Goal: Navigation & Orientation: Find specific page/section

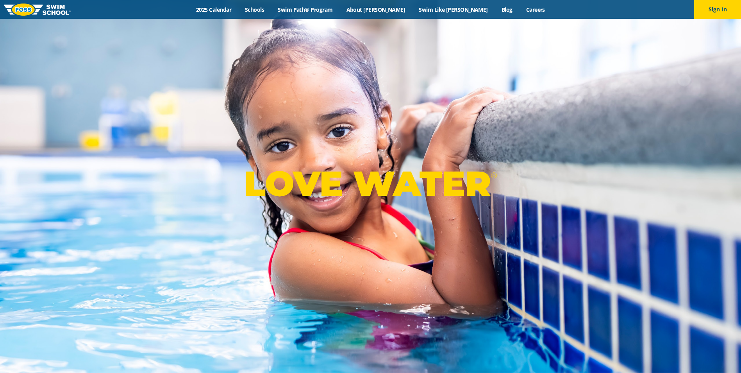
click at [238, 10] on link "2025 Calendar" at bounding box center [214, 9] width 49 height 7
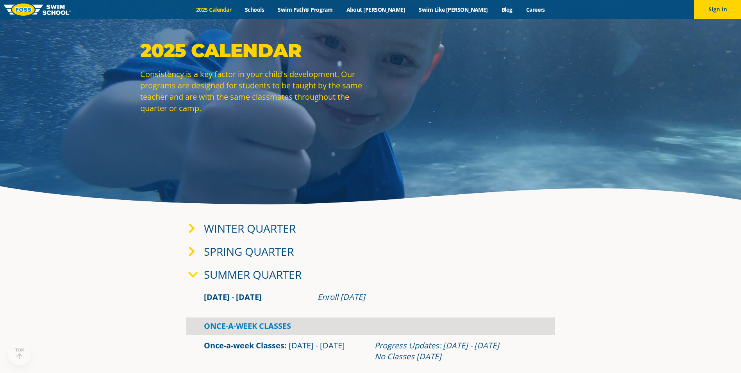
scroll to position [117, 0]
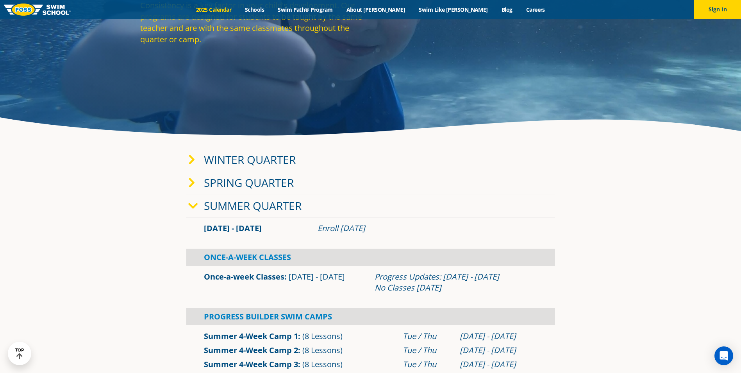
click at [191, 205] on icon at bounding box center [193, 206] width 10 height 11
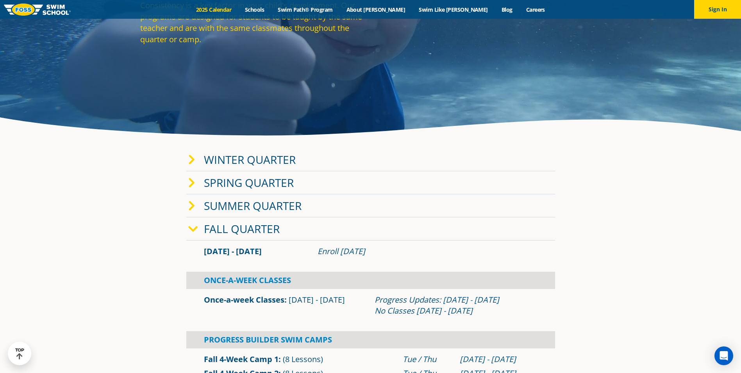
click at [191, 160] on icon at bounding box center [191, 159] width 7 height 11
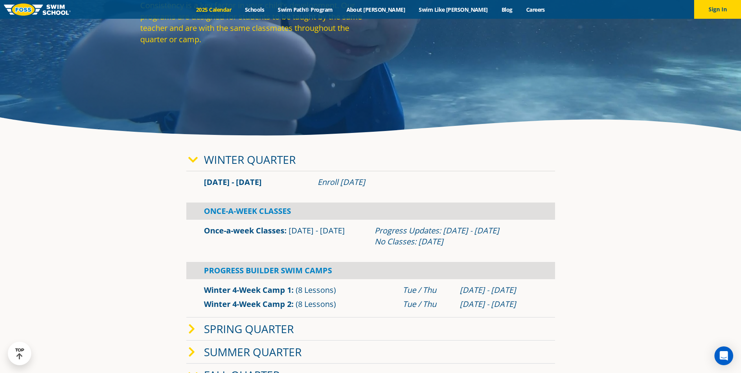
click at [191, 160] on icon at bounding box center [193, 159] width 10 height 11
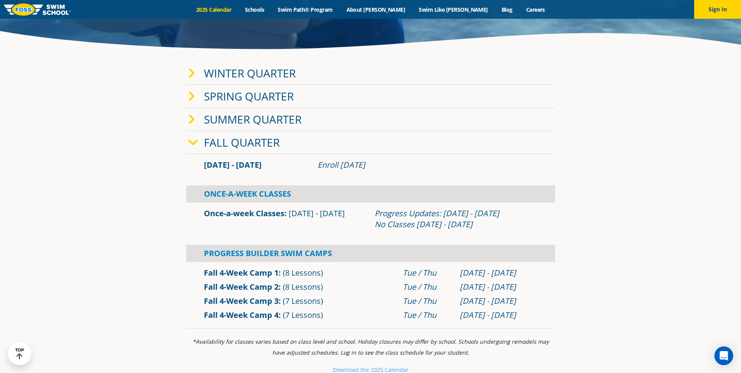
scroll to position [235, 0]
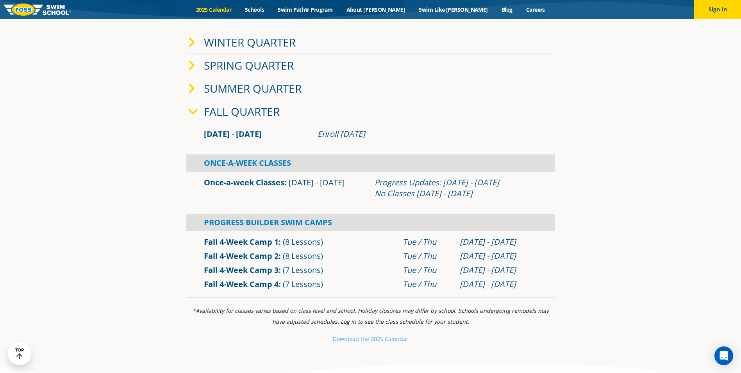
click at [260, 183] on link "Once-a-week Classes" at bounding box center [244, 182] width 81 height 11
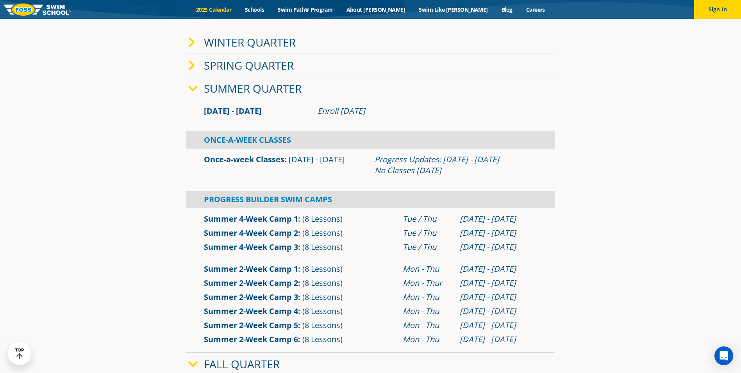
click at [191, 87] on icon at bounding box center [193, 88] width 10 height 11
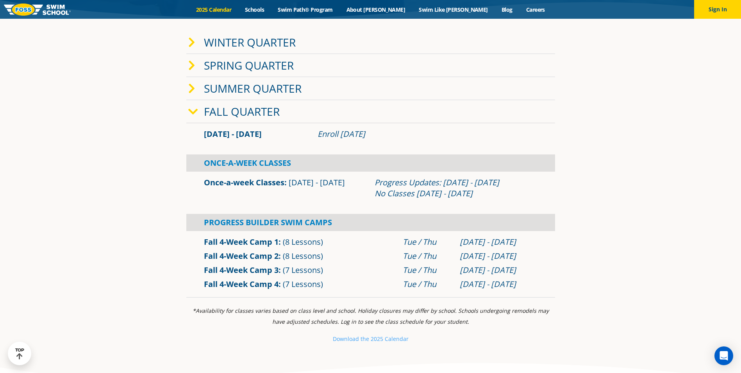
click at [263, 183] on link "Once-a-week Classes" at bounding box center [244, 182] width 81 height 11
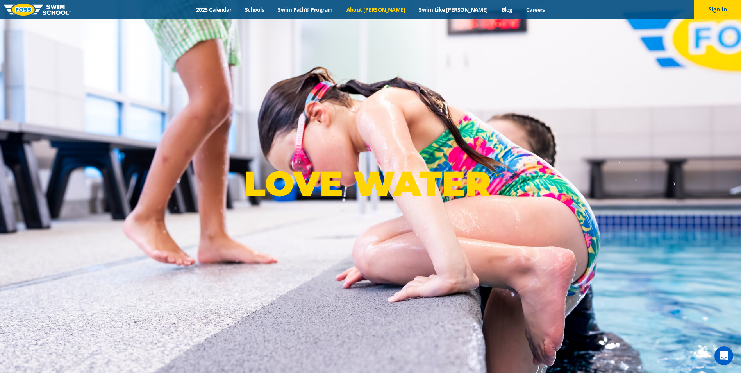
click at [377, 11] on link "About [PERSON_NAME]" at bounding box center [376, 9] width 73 height 7
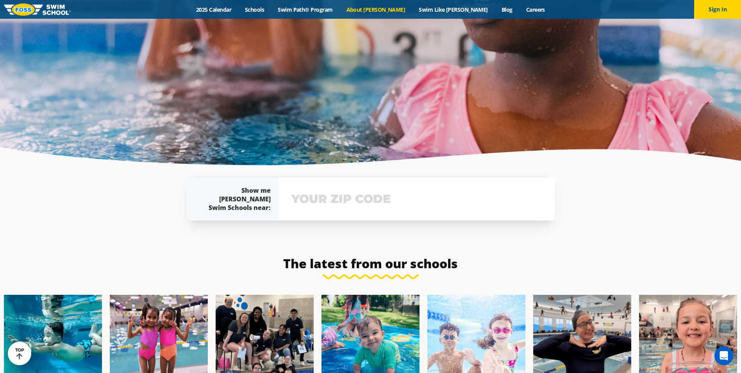
scroll to position [1720, 0]
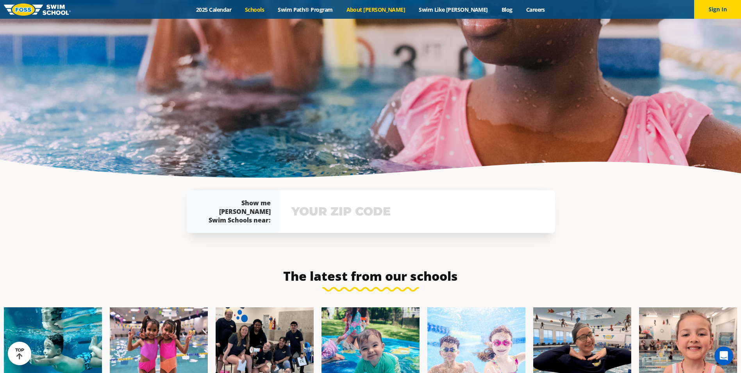
click at [271, 9] on link "Schools" at bounding box center [254, 9] width 33 height 7
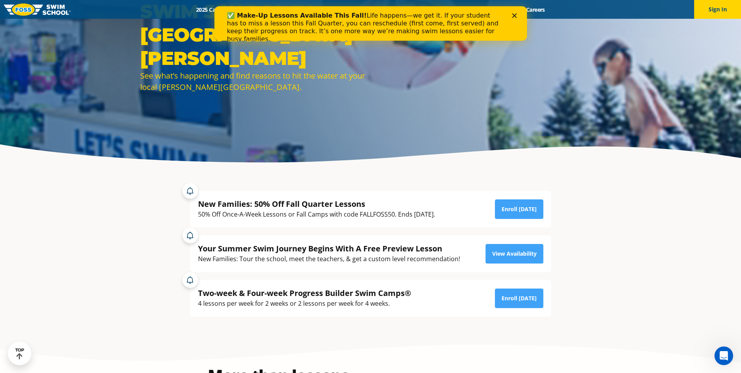
scroll to position [78, 0]
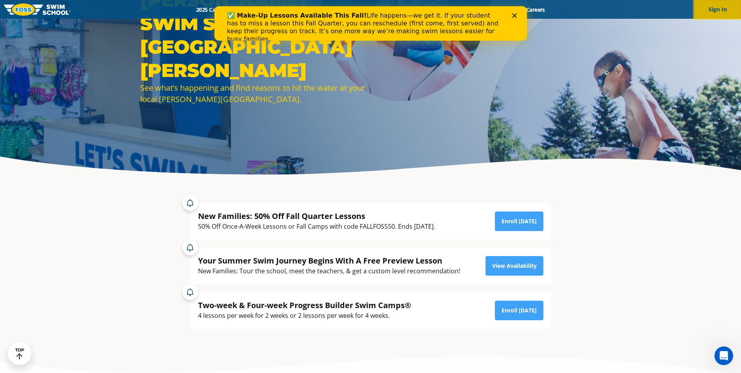
click at [724, 12] on button "Sign In" at bounding box center [718, 9] width 47 height 19
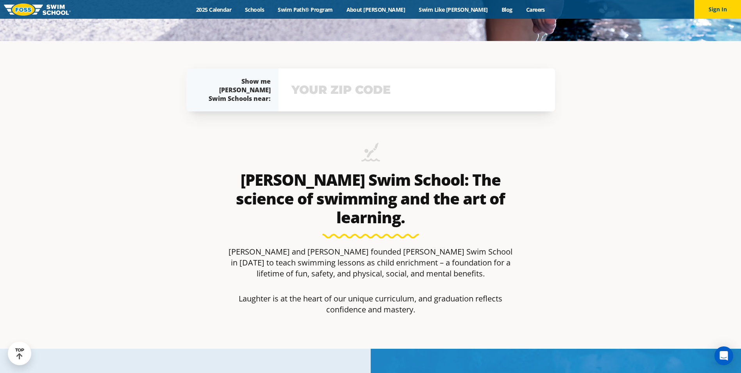
scroll to position [352, 0]
